Goal: Task Accomplishment & Management: Manage account settings

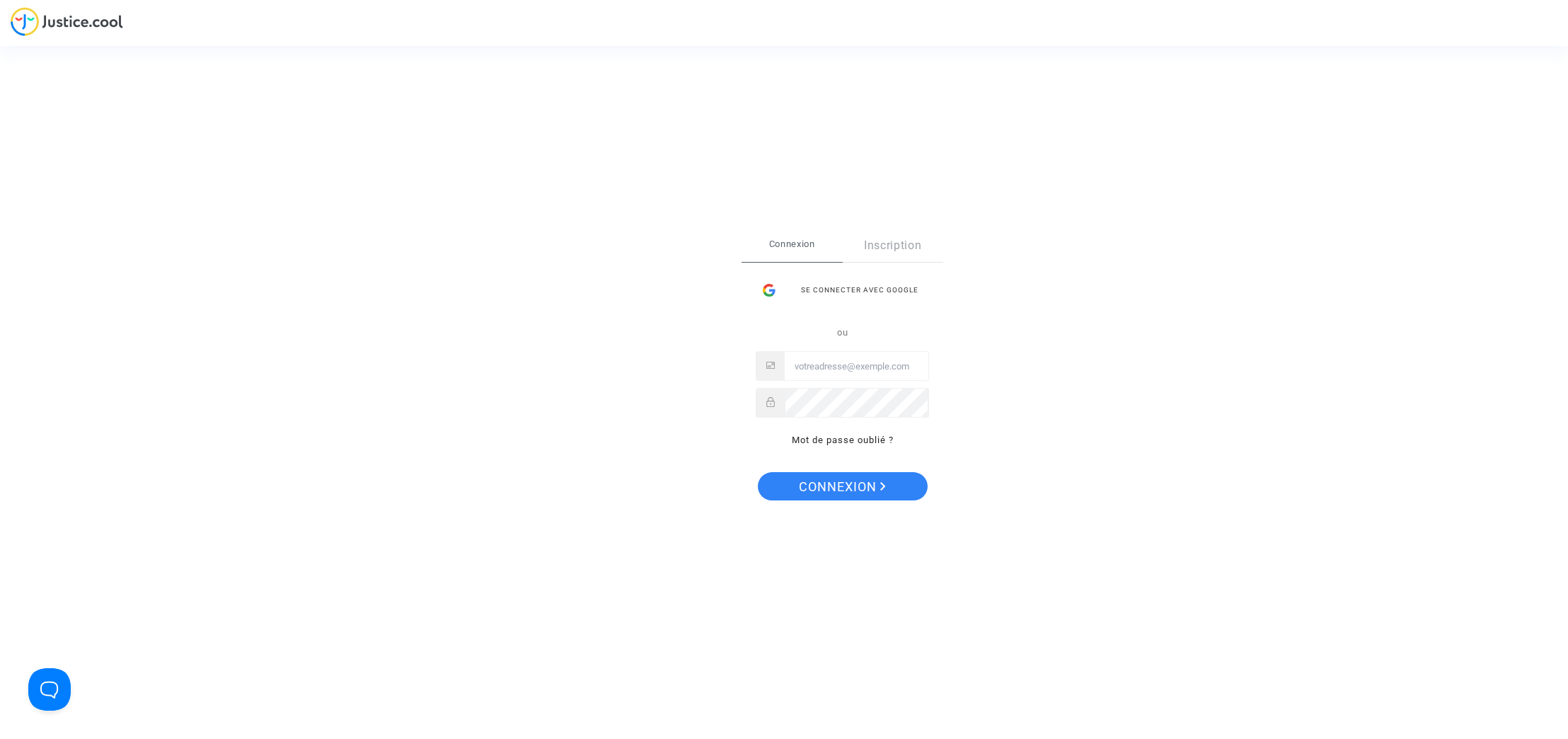
type input "[EMAIL_ADDRESS][DOMAIN_NAME]"
click at [878, 471] on div "Se connecter Connexion Inscription Se connecter avec Google ou [EMAIL_ADDRESS][…" at bounding box center [843, 370] width 202 height 280
click at [875, 482] on span "Connexion" at bounding box center [843, 487] width 87 height 30
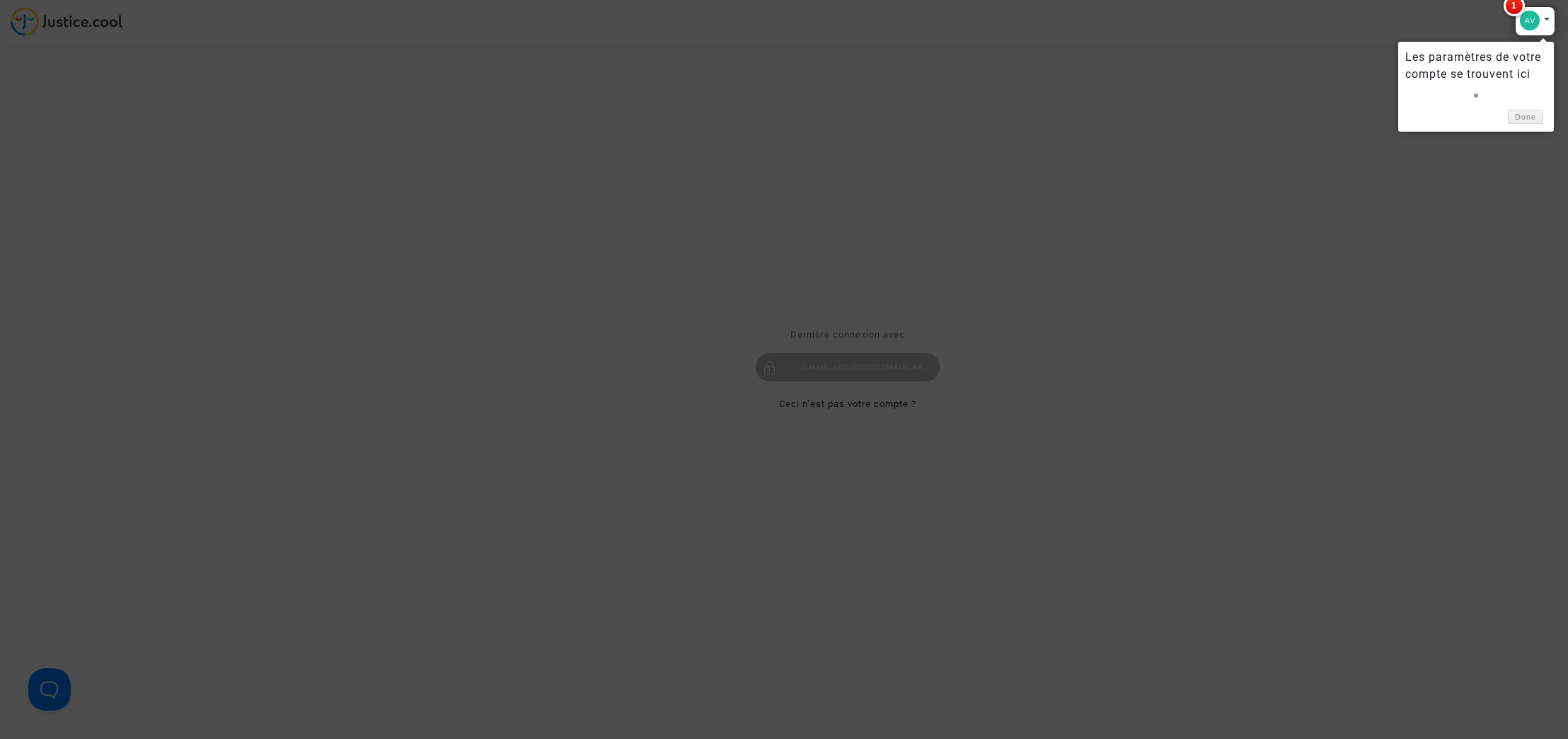
click at [1532, 125] on div "Les paramètres de votre compte se trouvent ici Done" at bounding box center [1476, 86] width 156 height 90
click at [1528, 120] on link "Done" at bounding box center [1526, 116] width 35 height 15
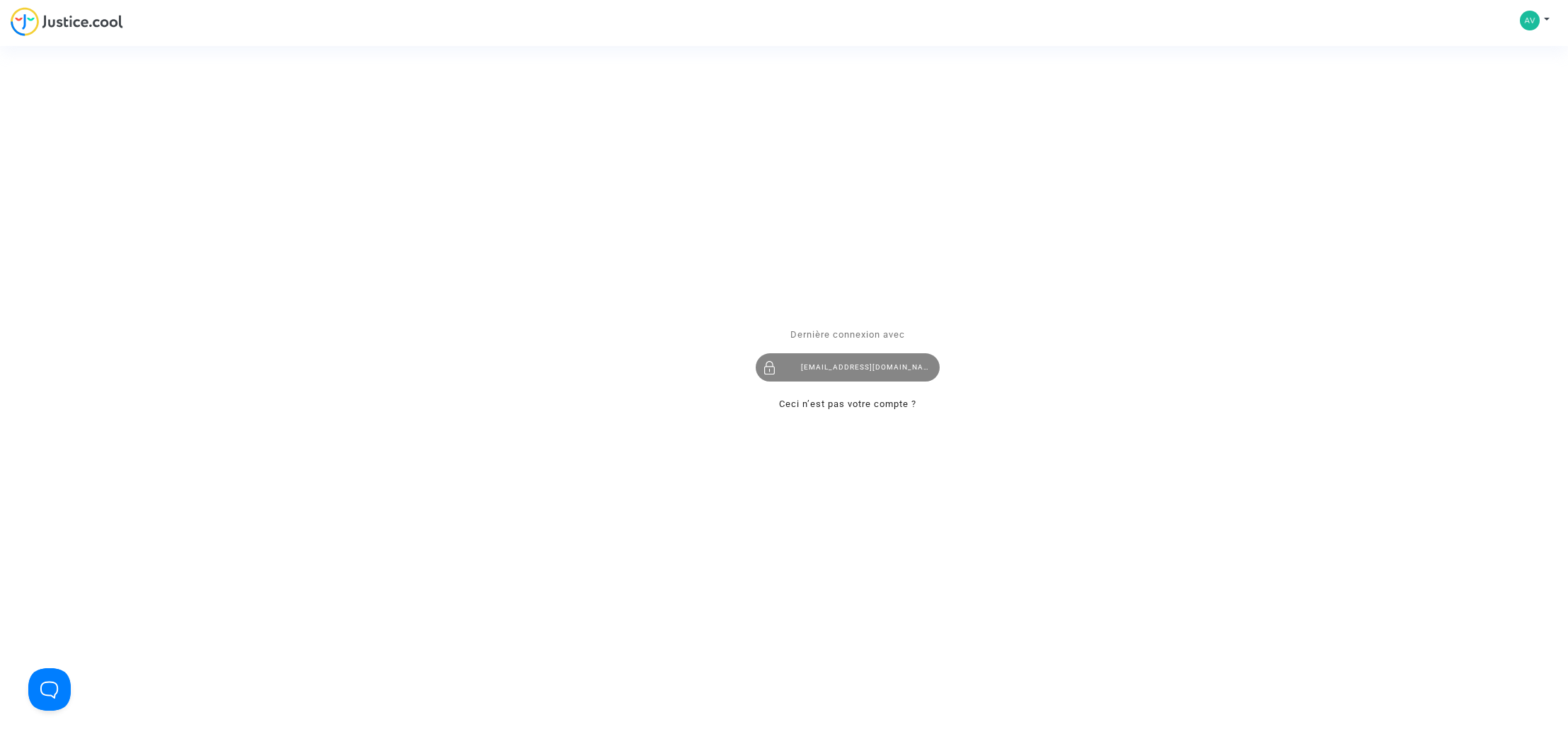
click at [891, 369] on div "[EMAIL_ADDRESS][DOMAIN_NAME]" at bounding box center [847, 368] width 184 height 29
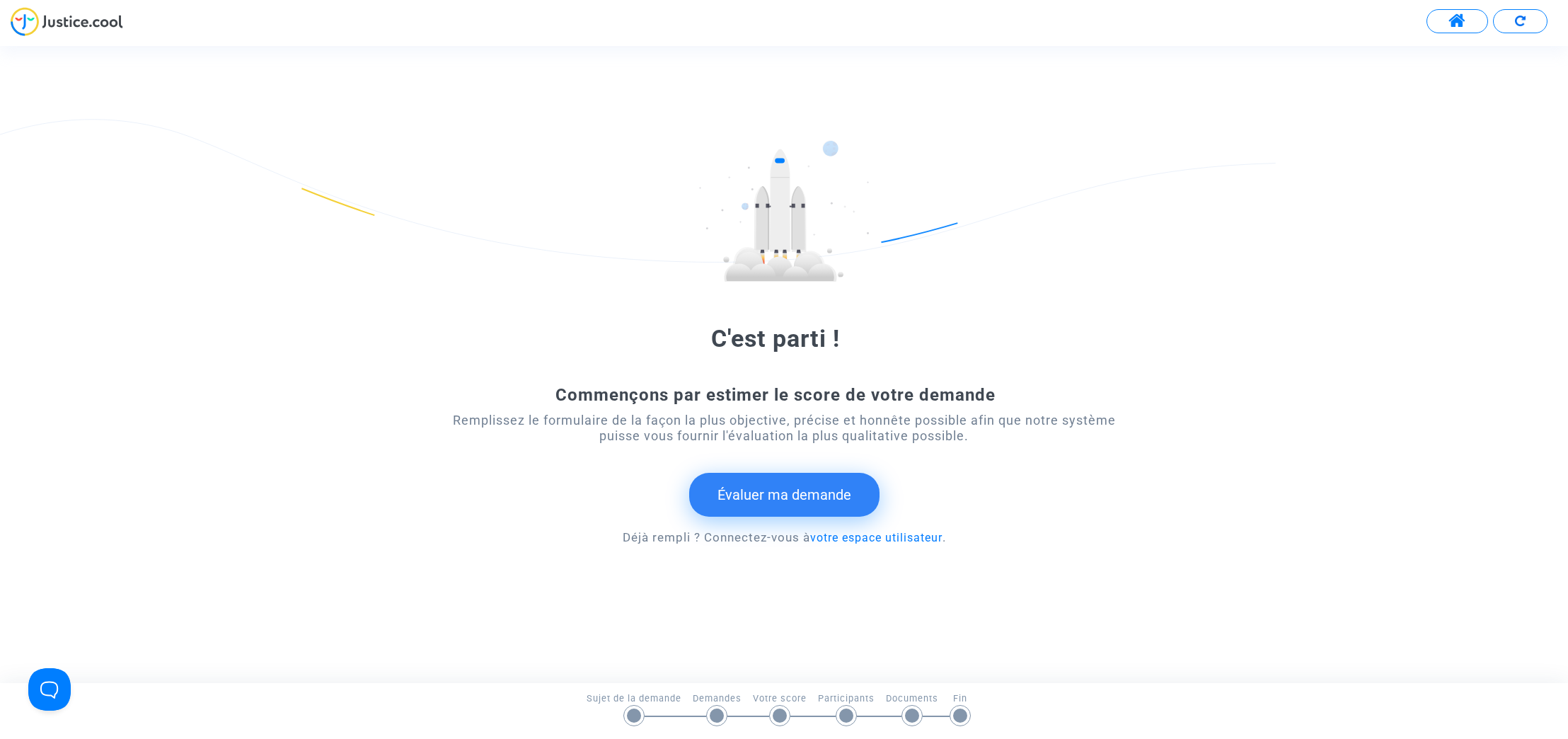
click at [1467, 24] on button at bounding box center [1458, 21] width 62 height 24
